Goal: Task Accomplishment & Management: Use online tool/utility

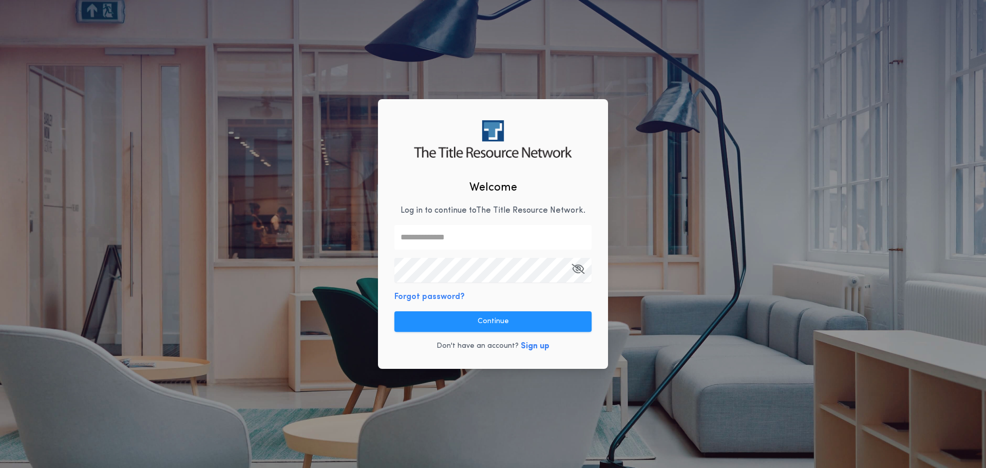
click at [438, 242] on input "text" at bounding box center [492, 237] width 197 height 25
type input "**********"
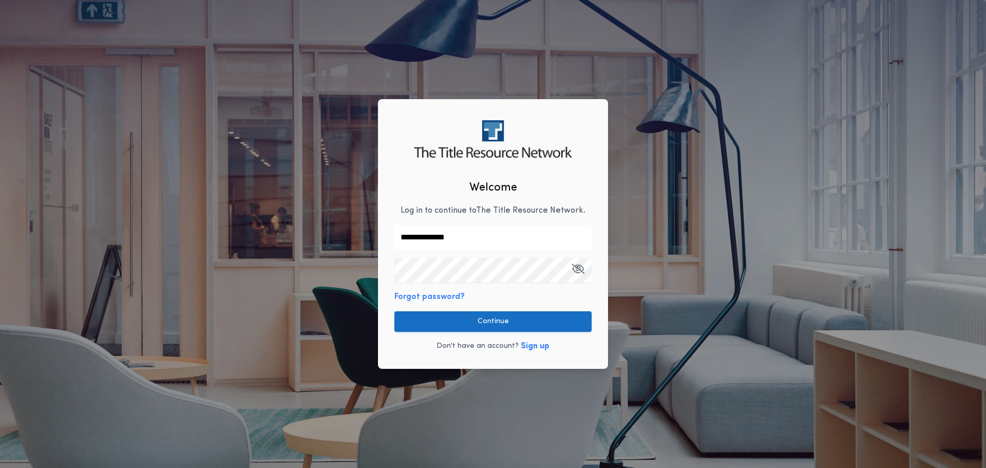
click at [490, 320] on button "Continue" at bounding box center [492, 321] width 197 height 21
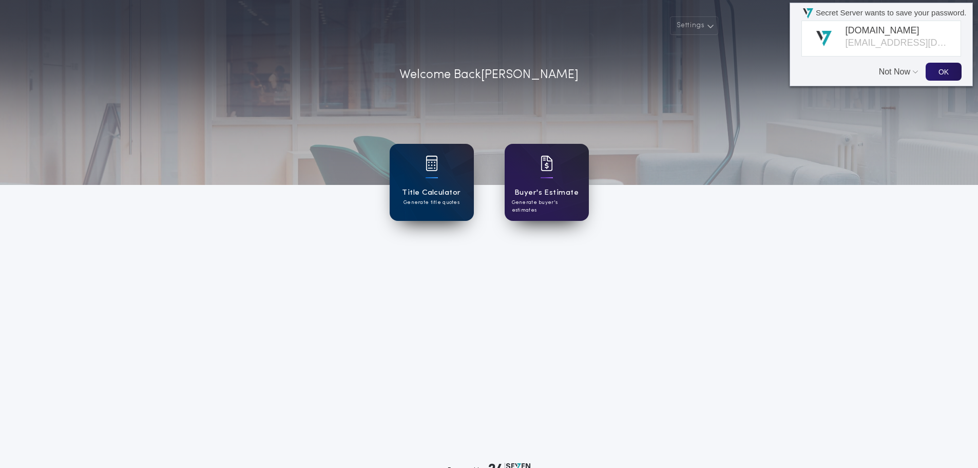
click at [881, 71] on button "Not Now" at bounding box center [896, 67] width 34 height 20
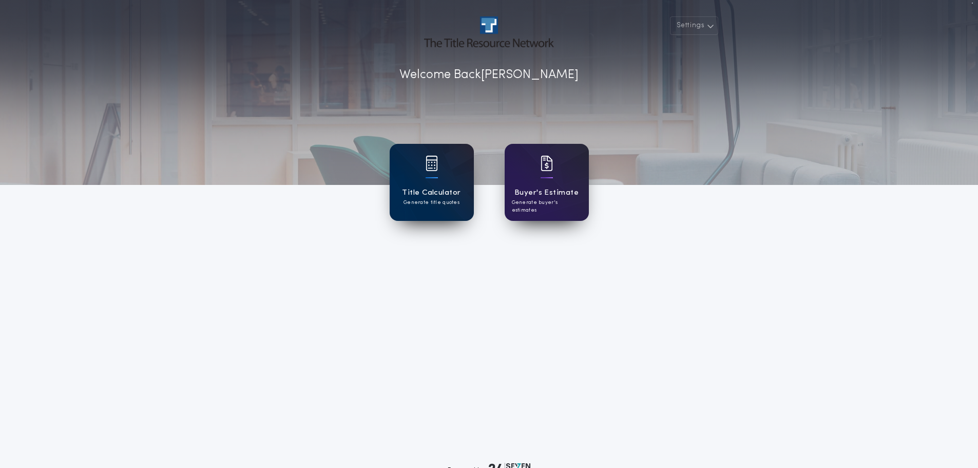
click at [444, 180] on div "Title Calculator Generate title quotes" at bounding box center [432, 182] width 84 height 77
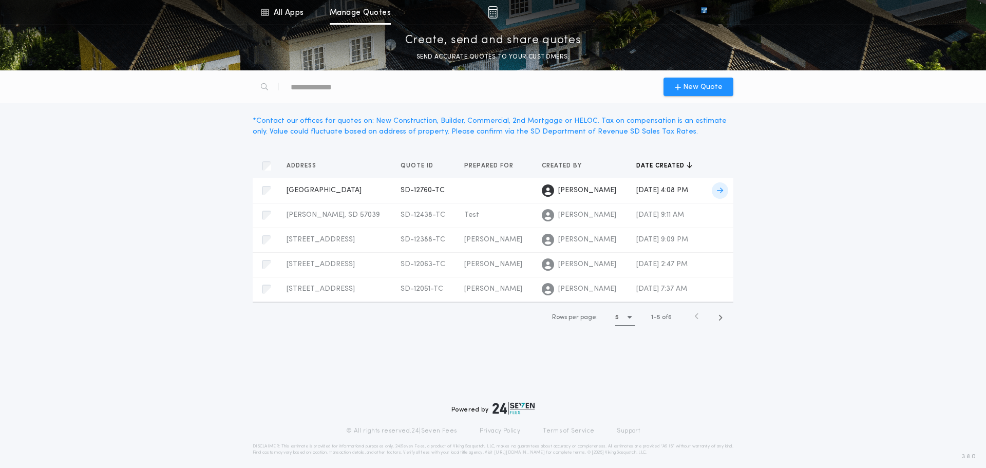
click at [385, 187] on div "[GEOGRAPHIC_DATA] SD-12760-TC Prepared for [PERSON_NAME]" at bounding box center [336, 190] width 98 height 10
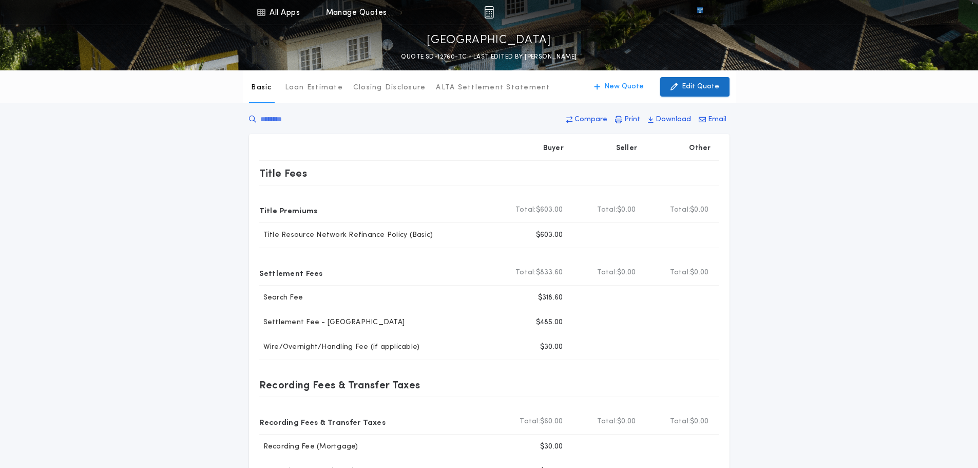
click at [707, 89] on p "Edit Quote" at bounding box center [700, 87] width 37 height 10
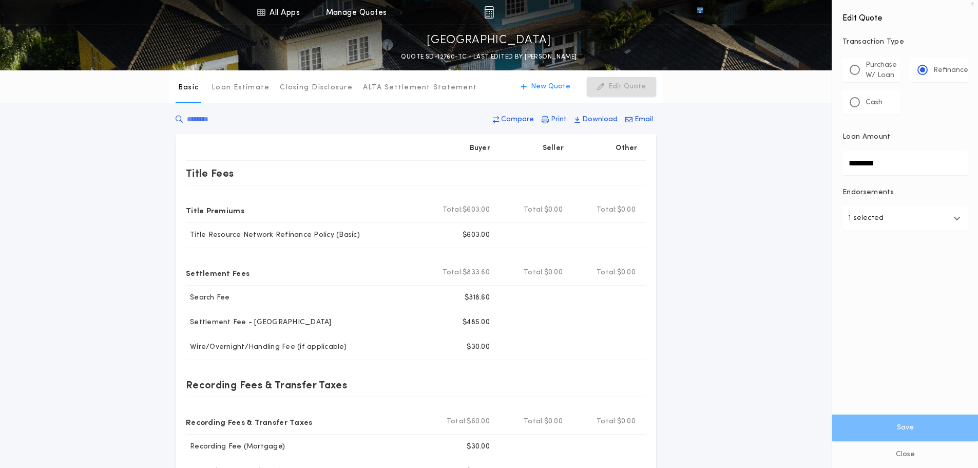
drag, startPoint x: 892, startPoint y: 164, endPoint x: 819, endPoint y: 165, distance: 72.4
click at [819, 165] on div "All Apps Title Calculator Buyer's Estimate Menu All Apps Manage Quotes [GEOGRAP…" at bounding box center [489, 341] width 978 height 683
type input "********"
click at [900, 216] on button "1 selected" at bounding box center [905, 218] width 125 height 25
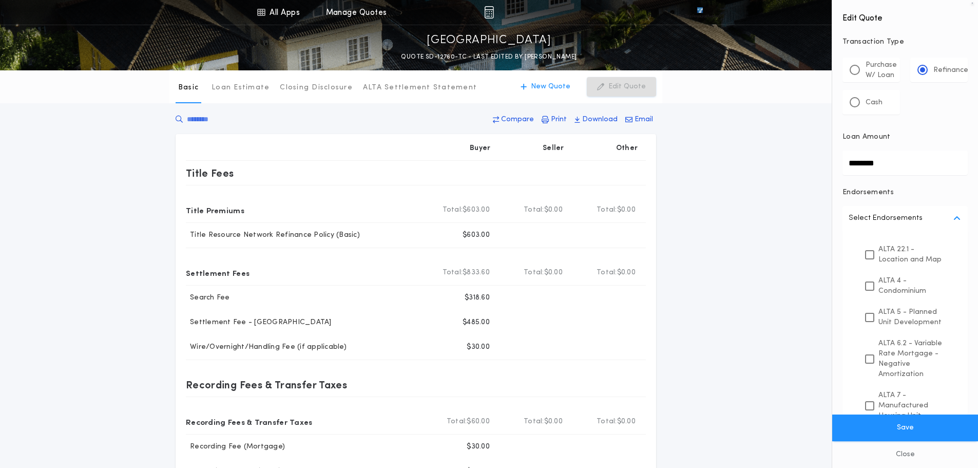
click at [900, 216] on p "Select Endorsements" at bounding box center [886, 218] width 74 height 12
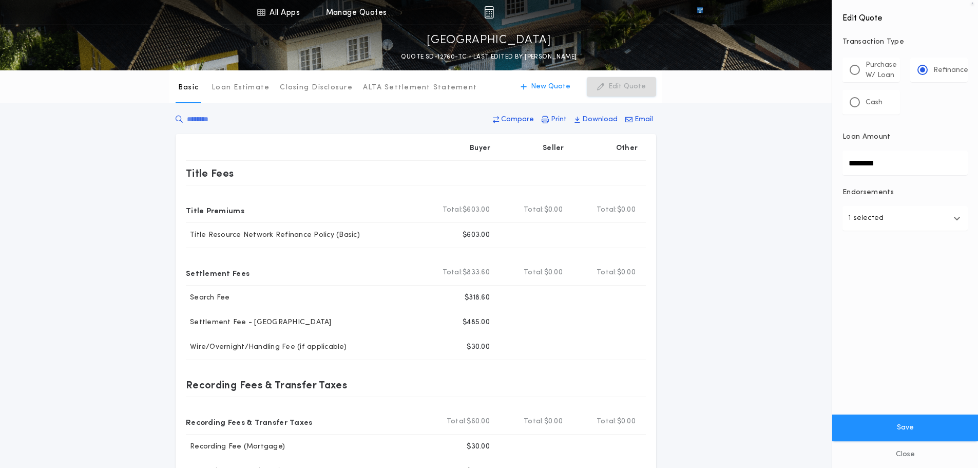
click at [900, 216] on button "1 selected" at bounding box center [905, 218] width 125 height 25
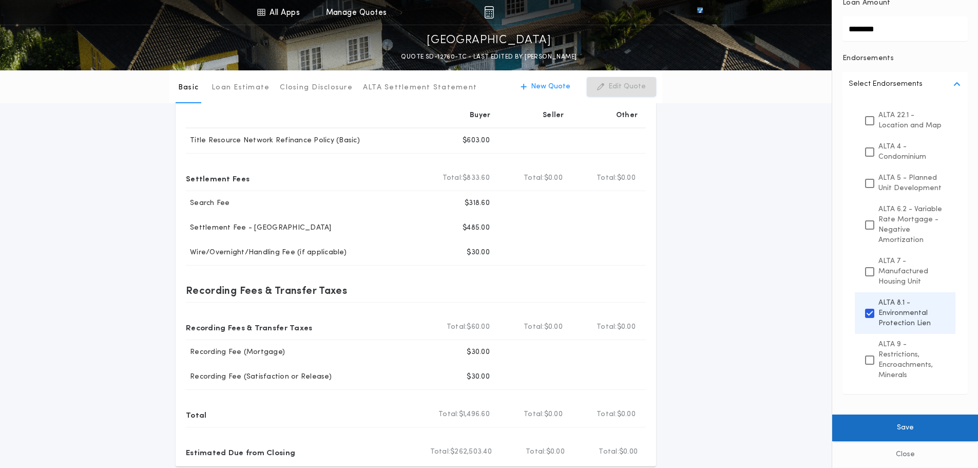
scroll to position [103, 0]
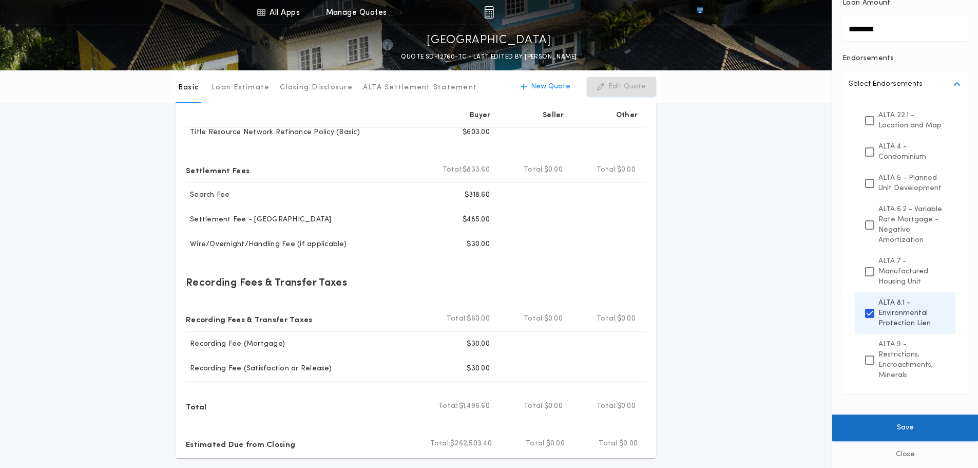
click at [904, 424] on button "Save" at bounding box center [906, 427] width 146 height 27
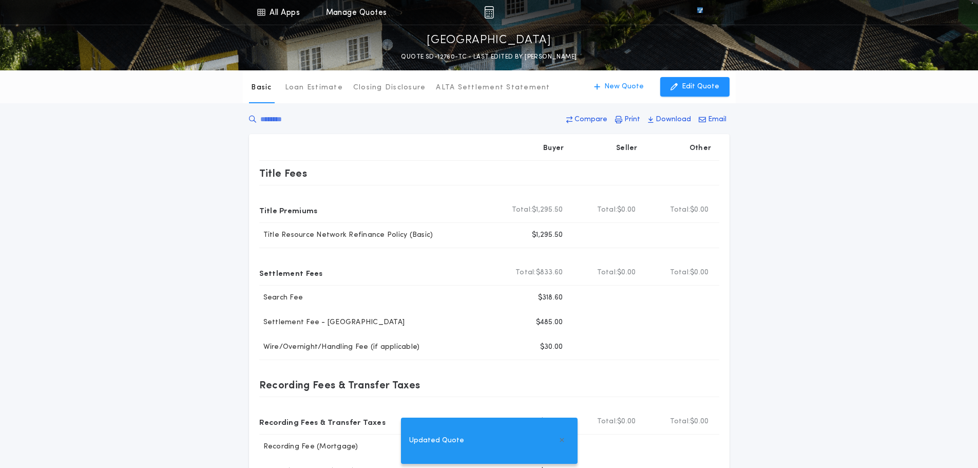
scroll to position [51, 0]
